Goal: Transaction & Acquisition: Obtain resource

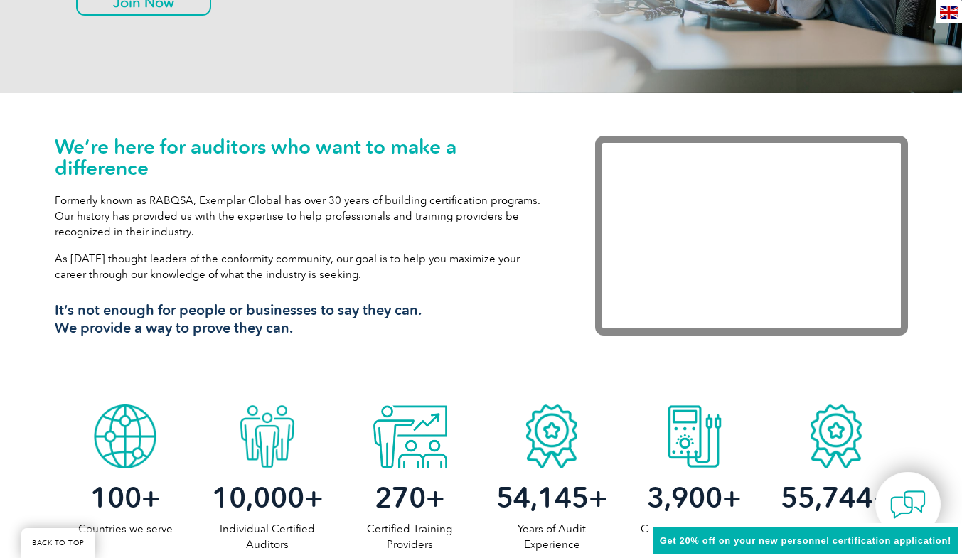
scroll to position [427, 0]
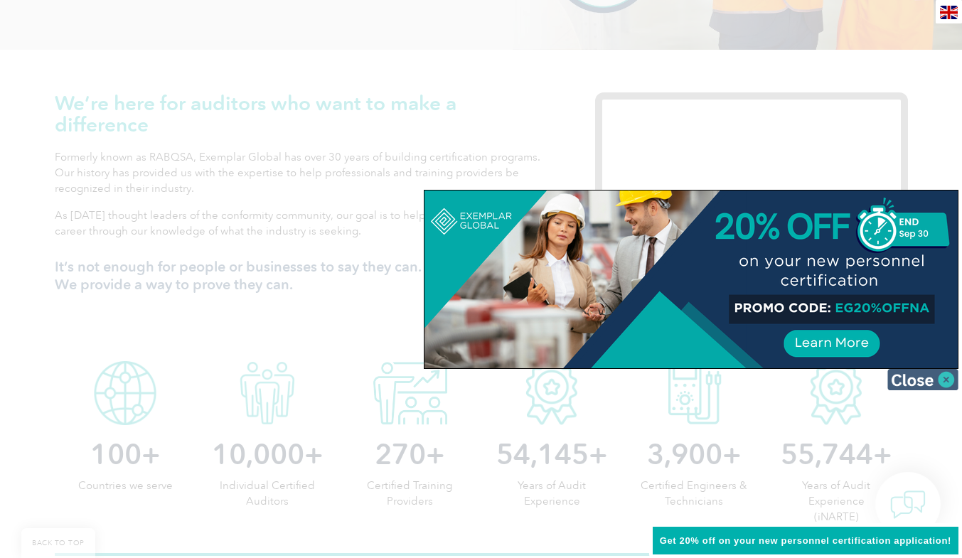
click at [938, 376] on img at bounding box center [922, 379] width 71 height 21
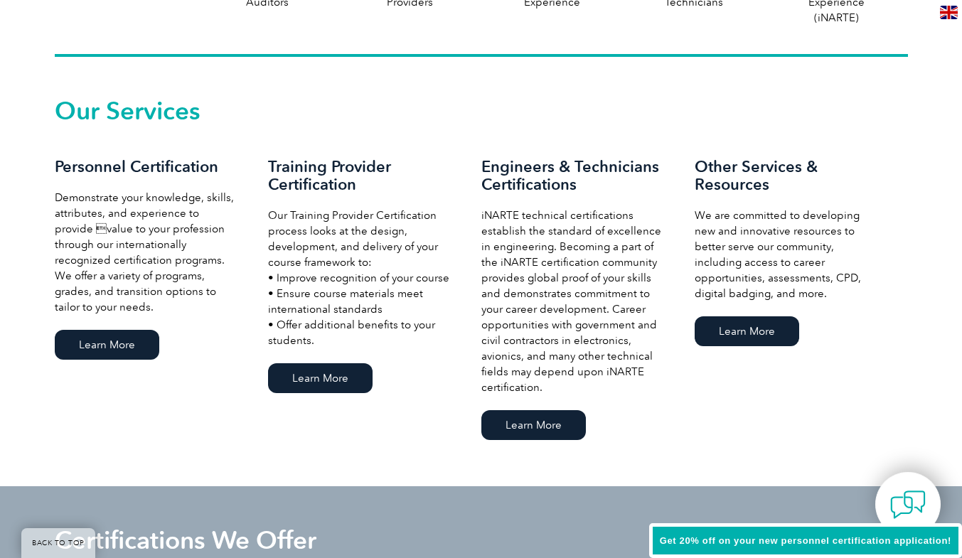
scroll to position [996, 0]
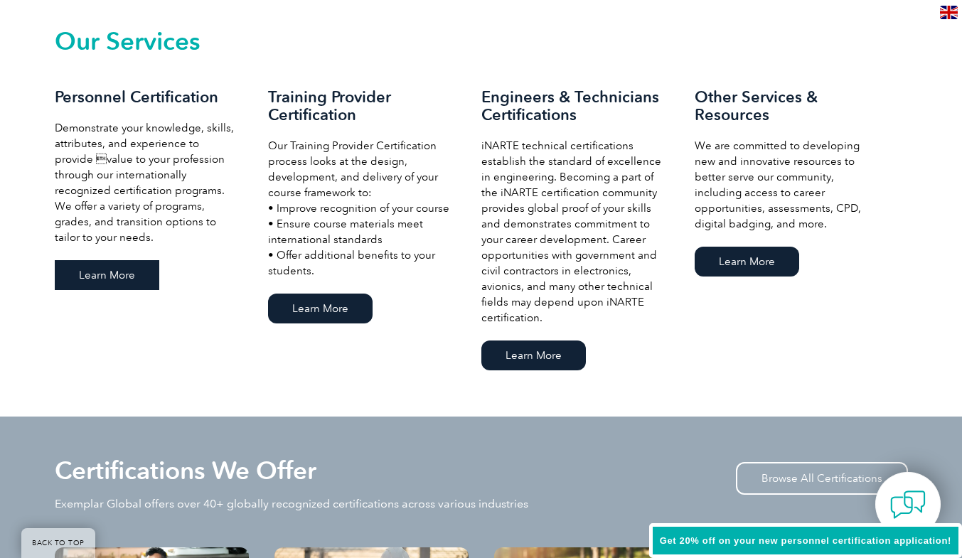
click at [112, 273] on link "Learn More" at bounding box center [107, 275] width 105 height 30
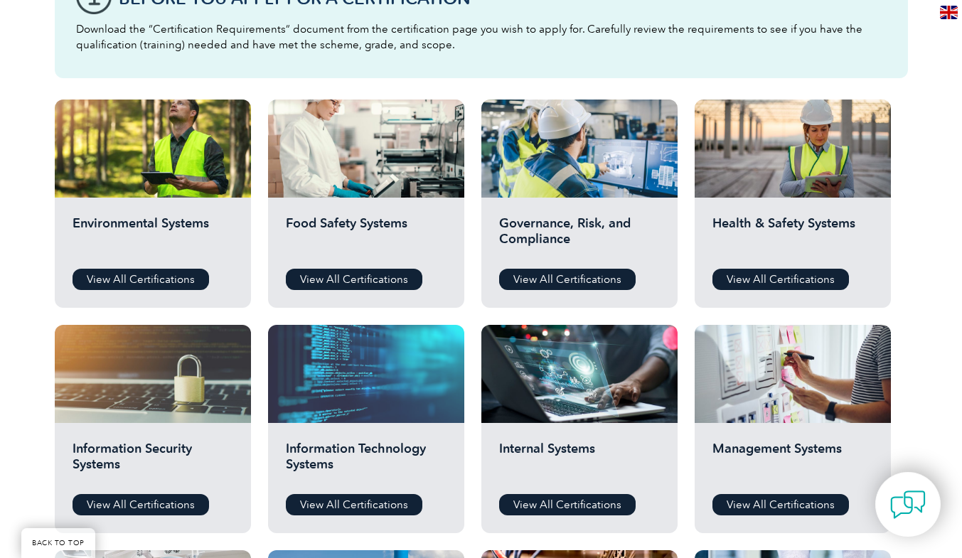
scroll to position [427, 0]
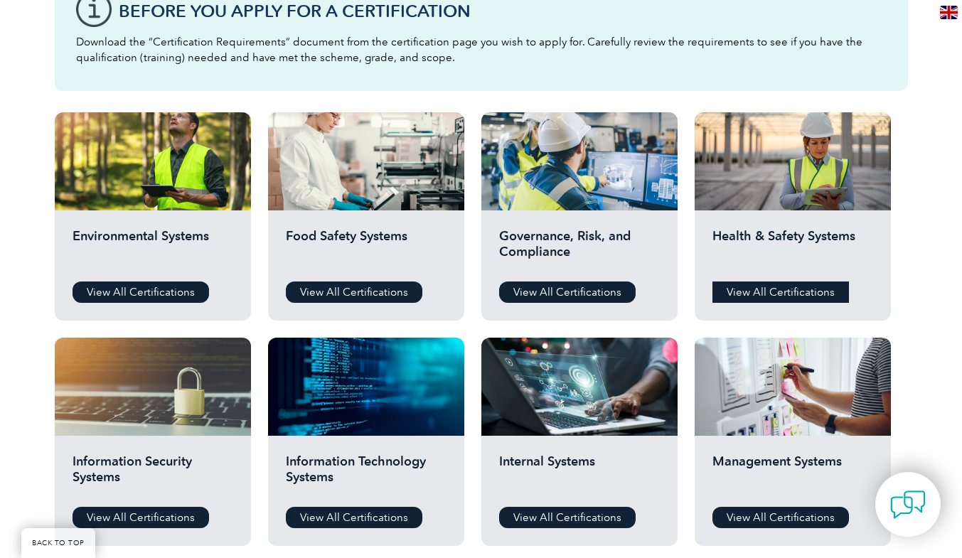
click at [777, 287] on link "View All Certifications" at bounding box center [781, 292] width 137 height 21
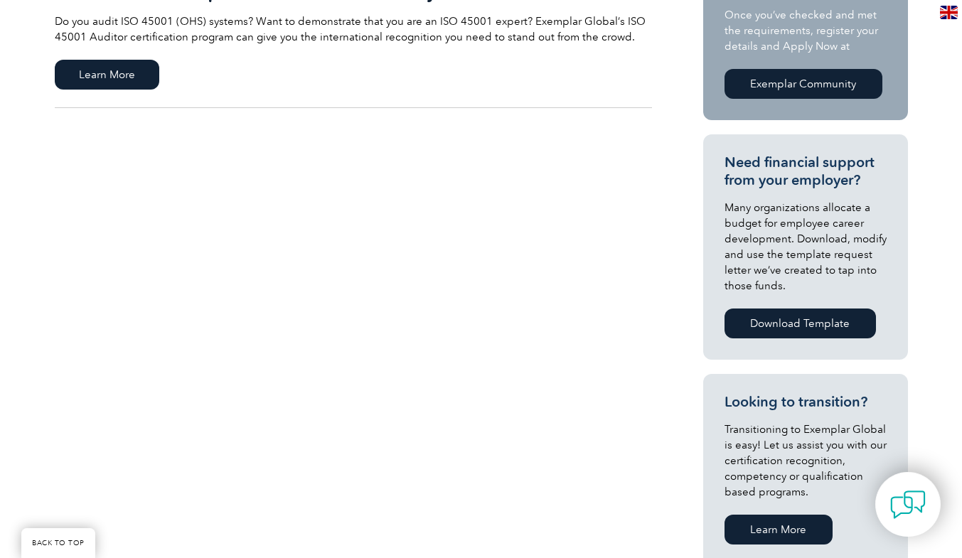
scroll to position [284, 0]
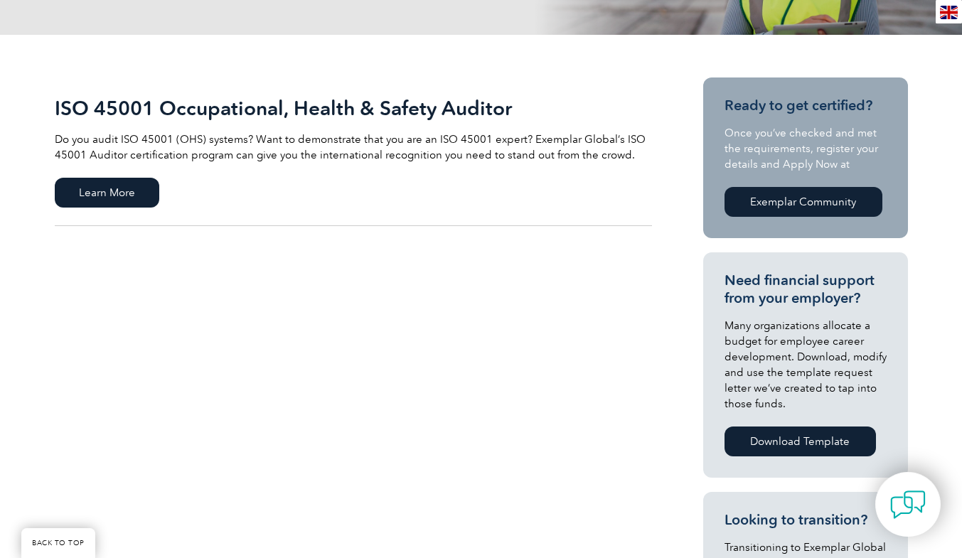
click at [385, 143] on p "Do you audit ISO 45001 (OHS) systems? Want to demonstrate that you are an ISO 4…" at bounding box center [353, 147] width 597 height 31
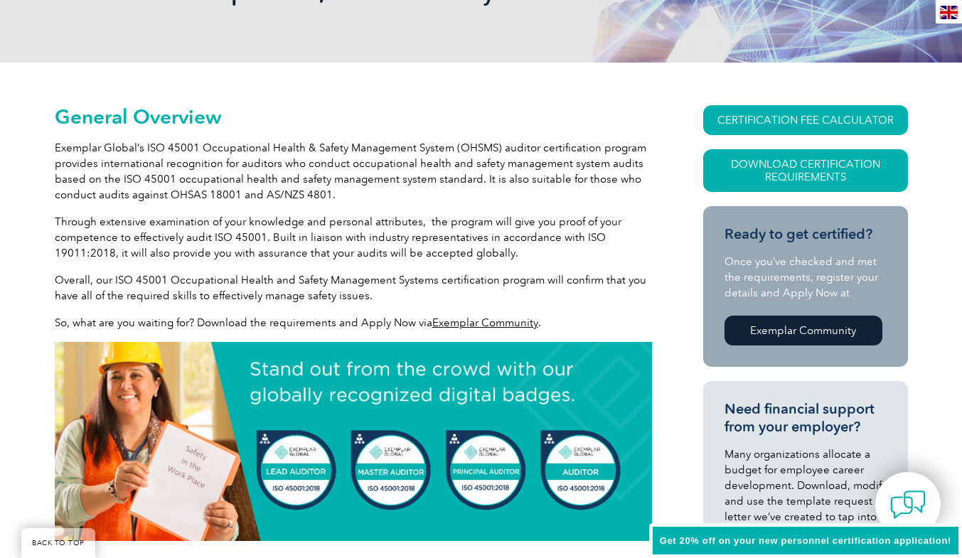
scroll to position [284, 0]
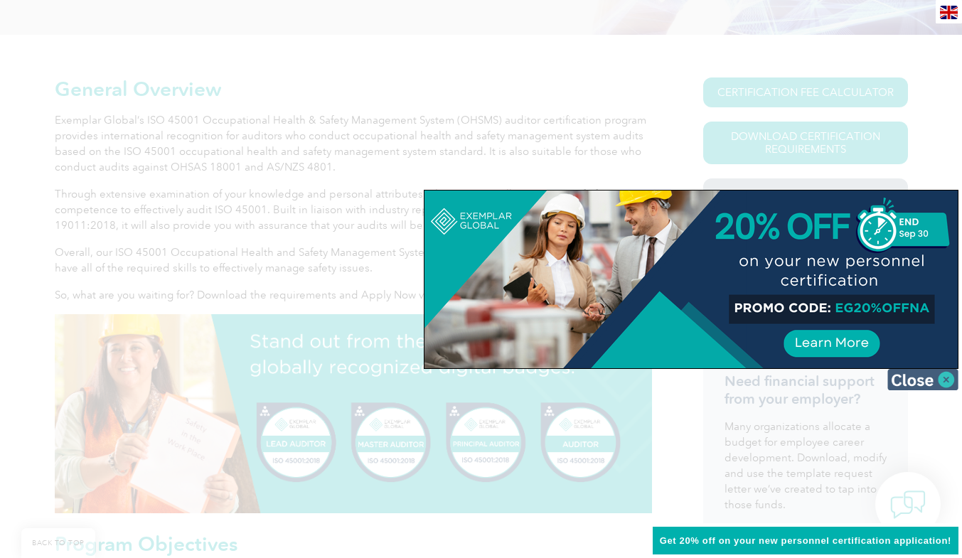
click at [946, 375] on img at bounding box center [922, 379] width 71 height 21
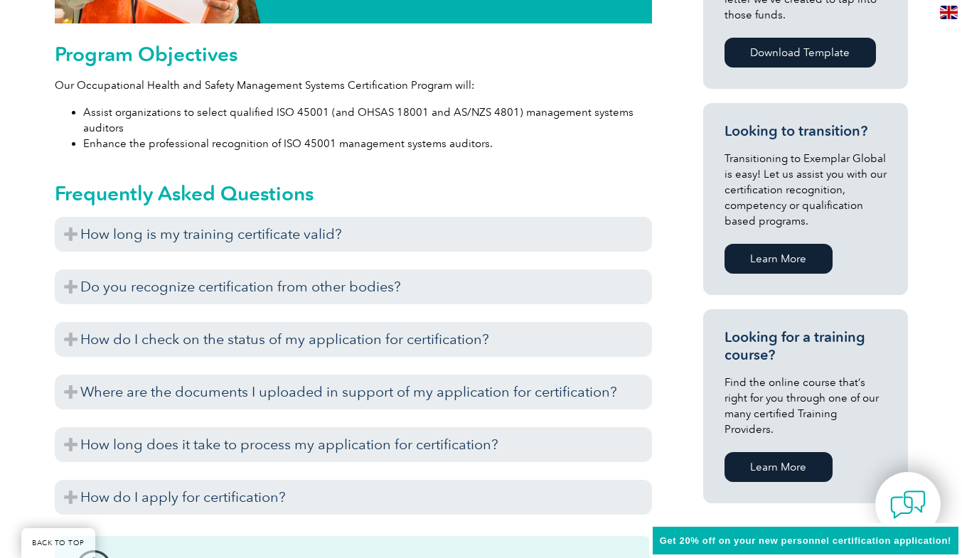
scroll to position [782, 0]
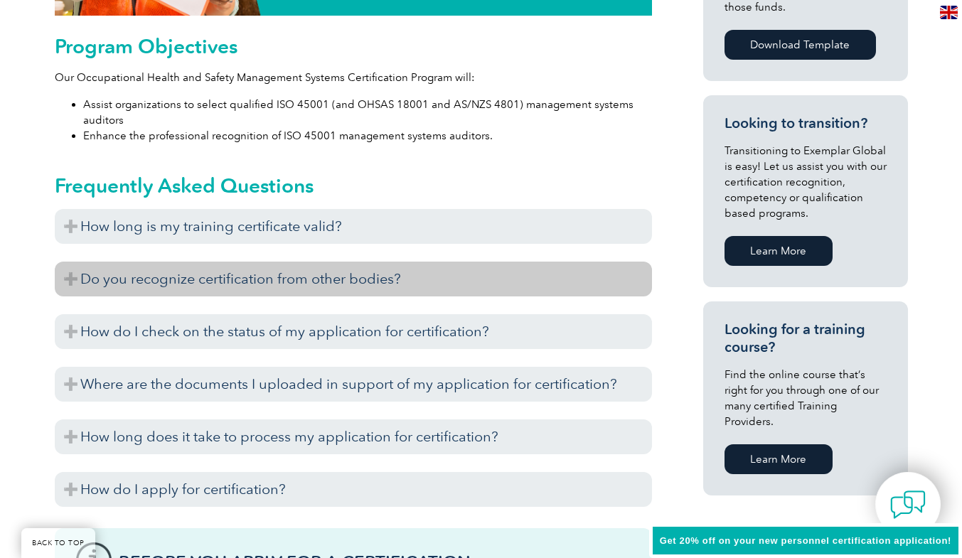
click at [79, 278] on h3 "Do you recognize certification from other bodies?" at bounding box center [353, 279] width 597 height 35
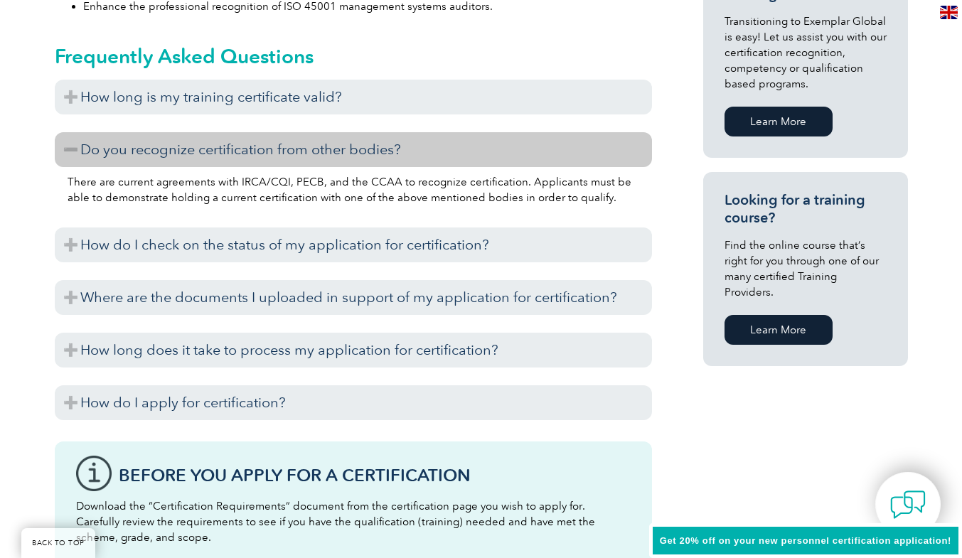
scroll to position [924, 0]
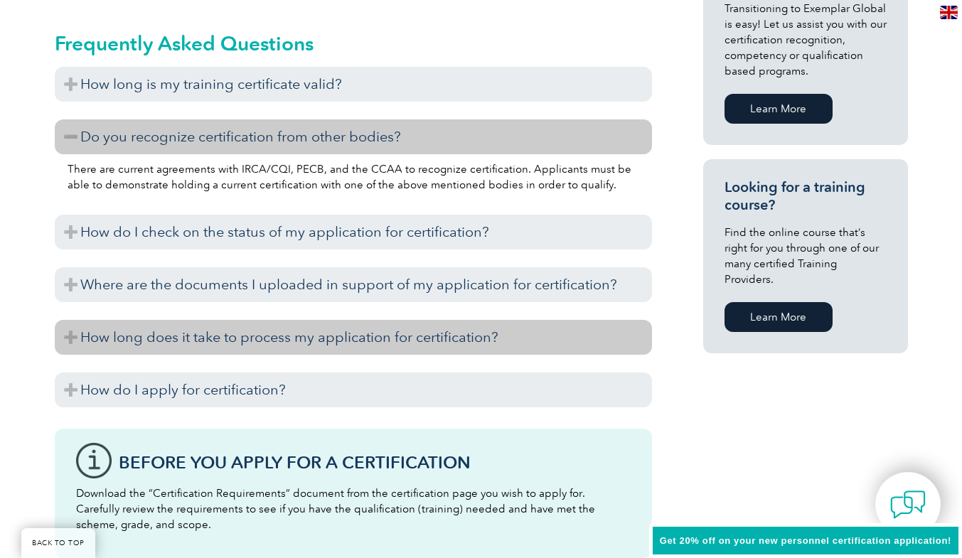
click at [75, 334] on h3 "How long does it take to process my application for certification?" at bounding box center [353, 337] width 597 height 35
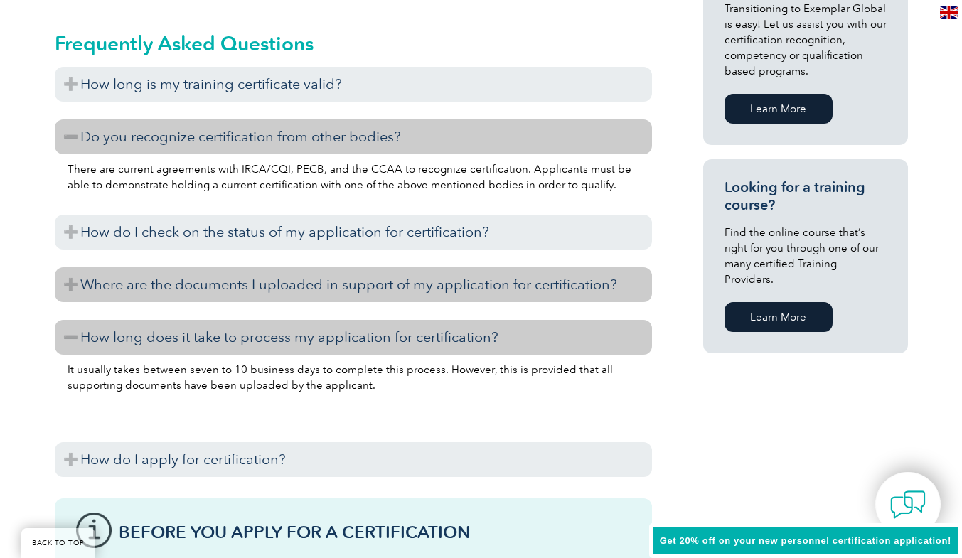
click at [75, 278] on h3 "Where are the documents I uploaded in support of my application for certificati…" at bounding box center [353, 284] width 597 height 35
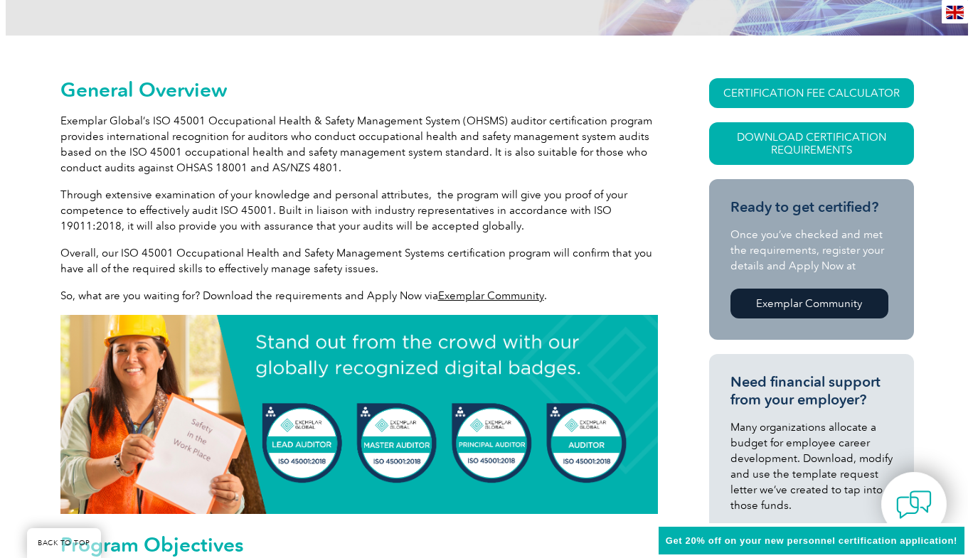
scroll to position [213, 0]
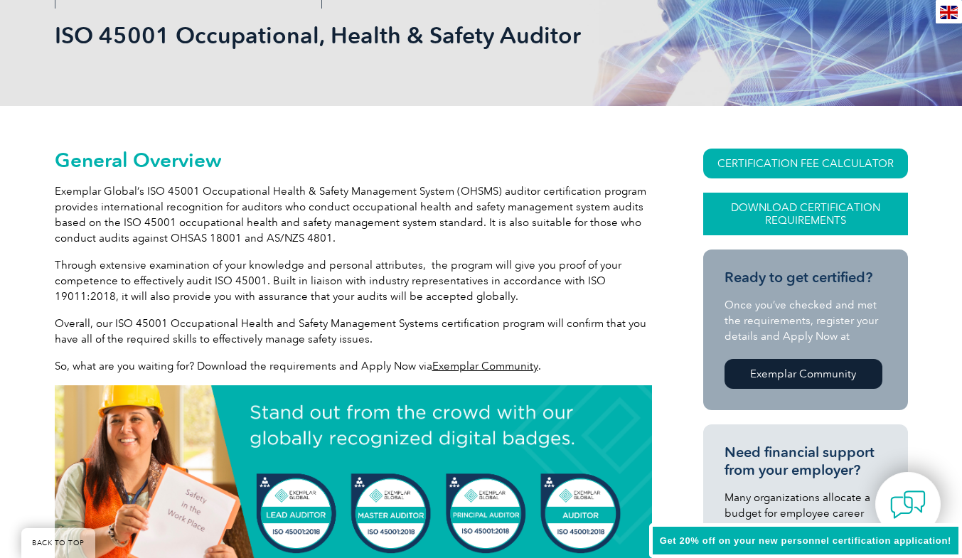
click at [793, 209] on link "Download Certification Requirements" at bounding box center [805, 214] width 205 height 43
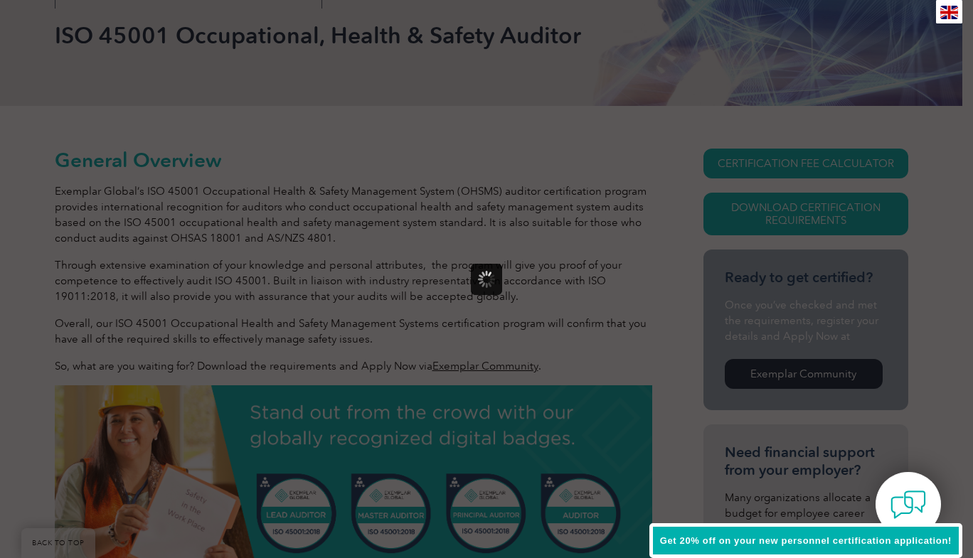
scroll to position [0, 0]
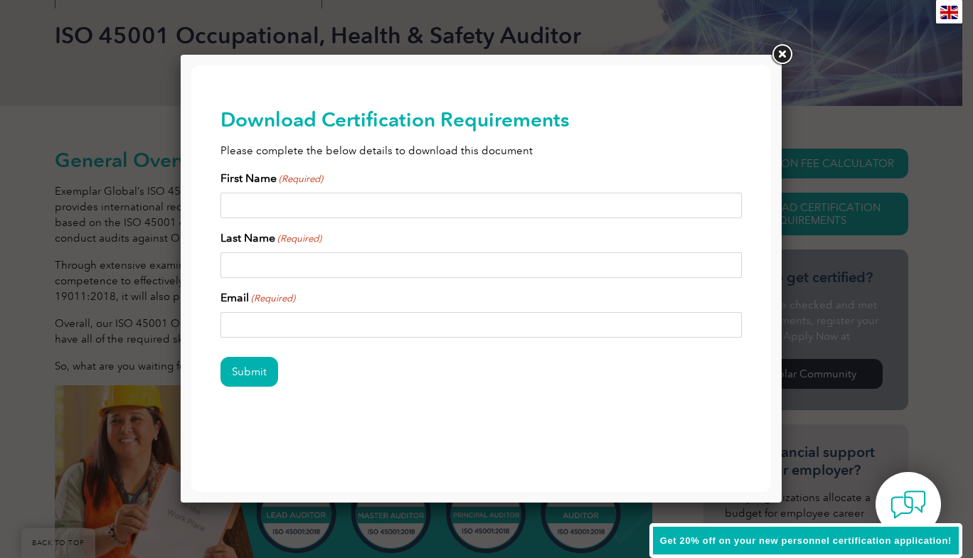
click at [385, 205] on input "First Name (Required)" at bounding box center [481, 206] width 522 height 26
type input "l"
type input "Louise"
type input "Balston"
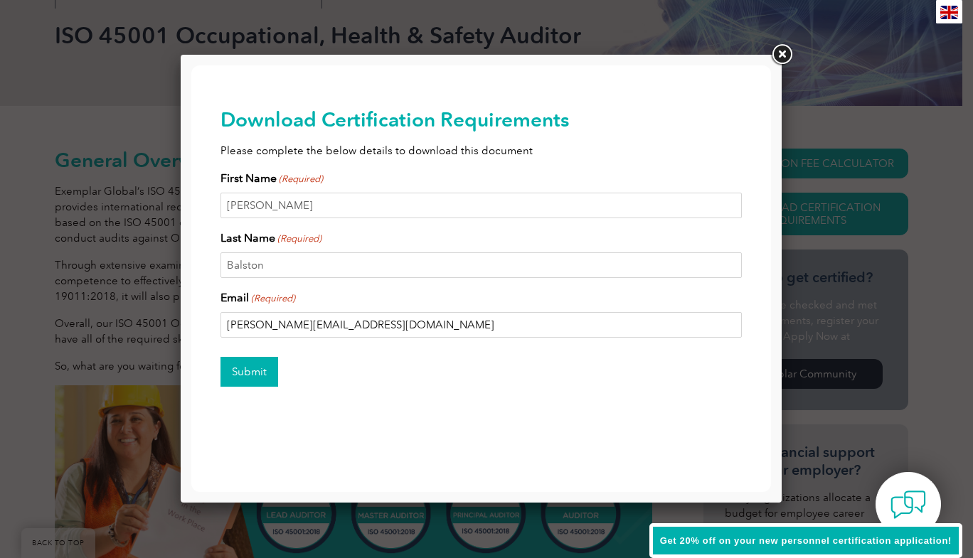
type input "Louise@lincconsulting.com.au"
click at [257, 363] on input "Submit" at bounding box center [249, 372] width 58 height 30
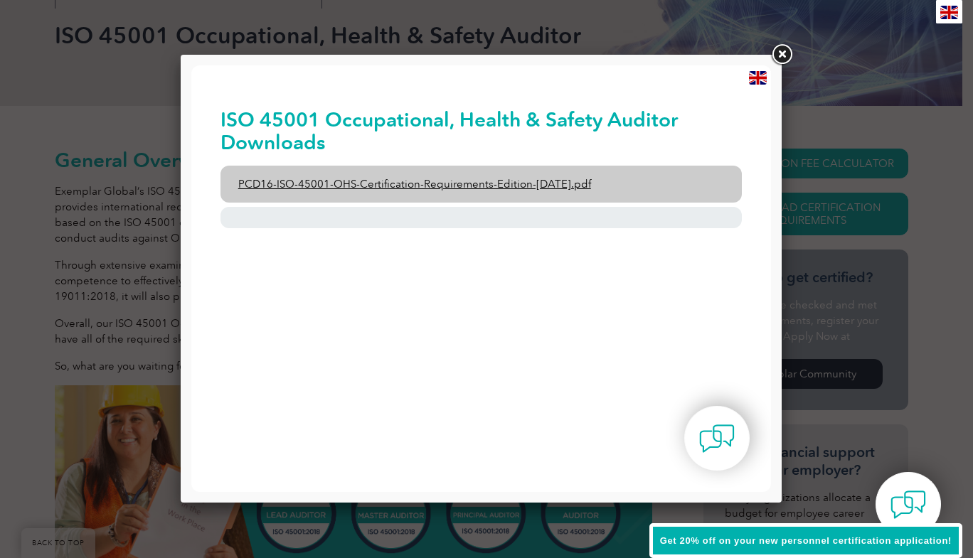
click at [416, 183] on link "PCD16-ISO-45001-OHS-Certification-Requirements-Edition-2-April-2022.pdf" at bounding box center [481, 184] width 522 height 37
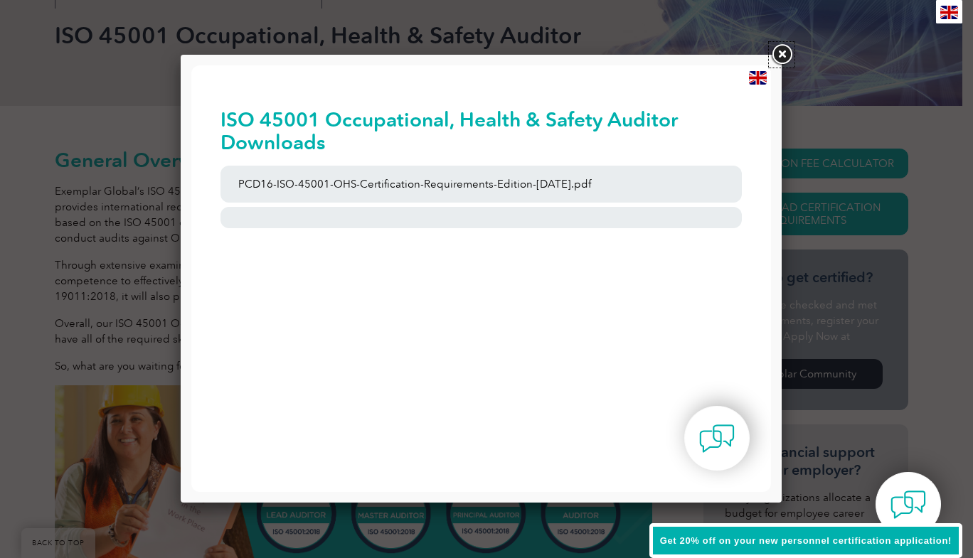
click at [783, 46] on link at bounding box center [782, 55] width 26 height 26
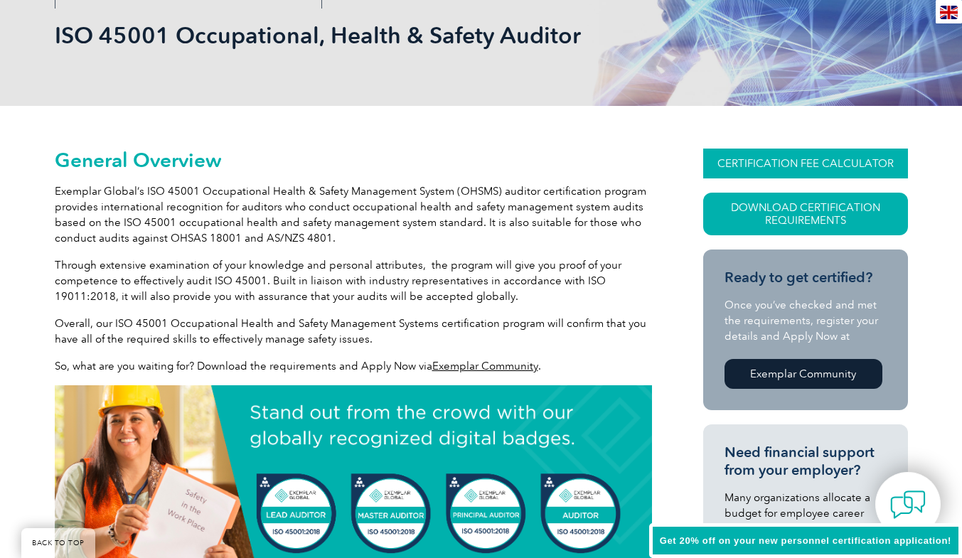
click at [755, 159] on link "CERTIFICATION FEE CALCULATOR" at bounding box center [805, 164] width 205 height 30
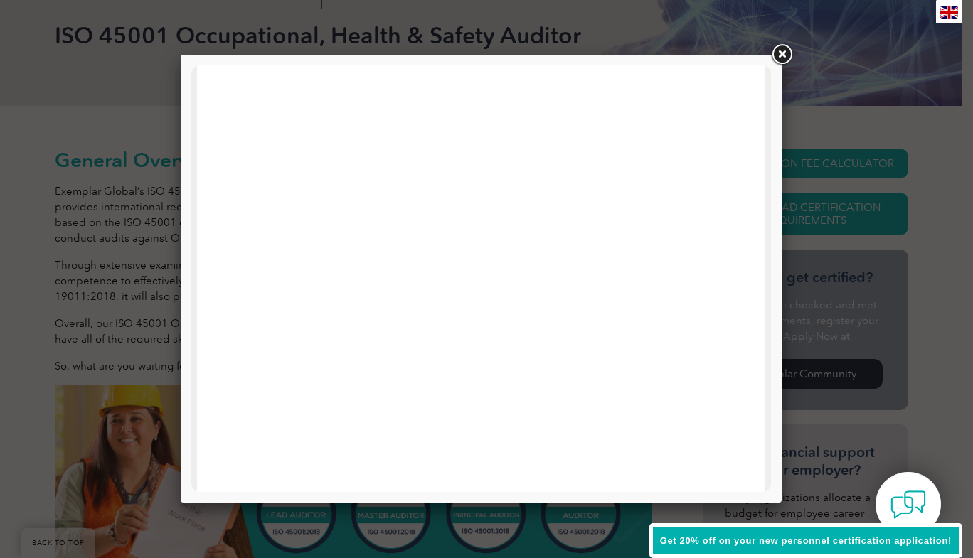
scroll to position [213, 0]
